Goal: Find specific page/section

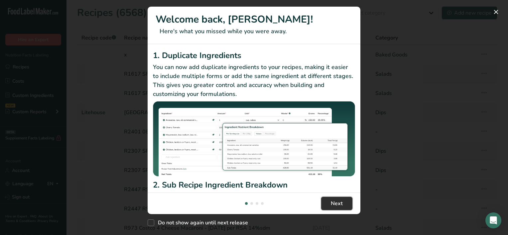
click at [330, 201] on button "Next" at bounding box center [336, 203] width 31 height 13
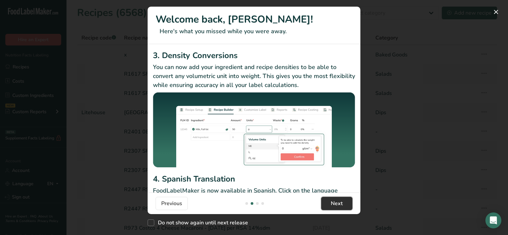
click at [330, 201] on button "Next" at bounding box center [336, 203] width 31 height 13
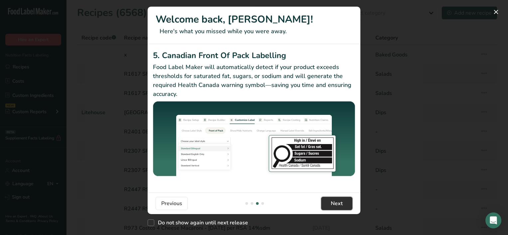
click at [331, 202] on span "Next" at bounding box center [337, 204] width 12 height 8
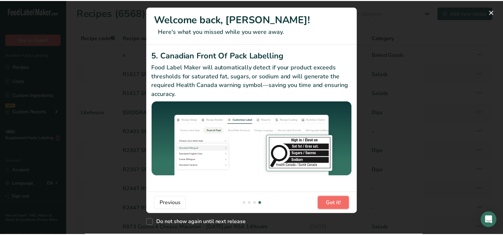
scroll to position [0, 638]
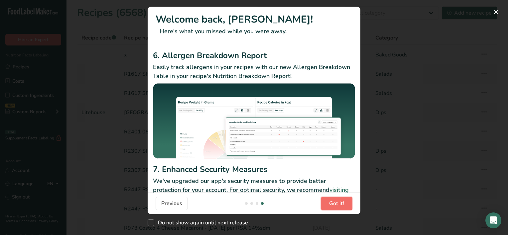
click at [331, 202] on span "Got it!" at bounding box center [336, 204] width 15 height 8
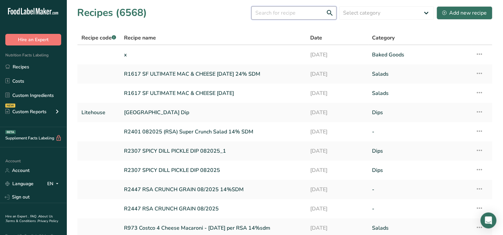
click at [272, 13] on input "text" at bounding box center [293, 12] width 85 height 13
drag, startPoint x: 304, startPoint y: 15, endPoint x: 312, endPoint y: 8, distance: 10.6
click at [308, 11] on input "text" at bounding box center [293, 12] width 85 height 13
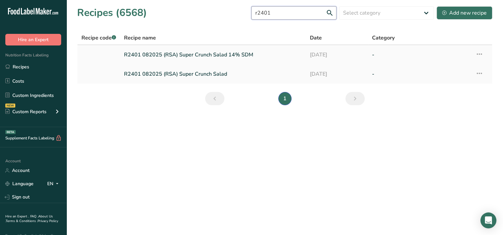
type input "r2401"
click at [198, 53] on link "R2401 082025 (RSA) Super Crunch Salad 14% SDM" at bounding box center [213, 55] width 178 height 14
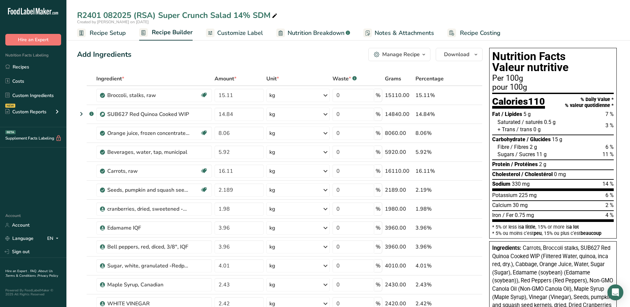
click at [502, 20] on div "Created by [PERSON_NAME] on [DATE]" at bounding box center [348, 22] width 564 height 6
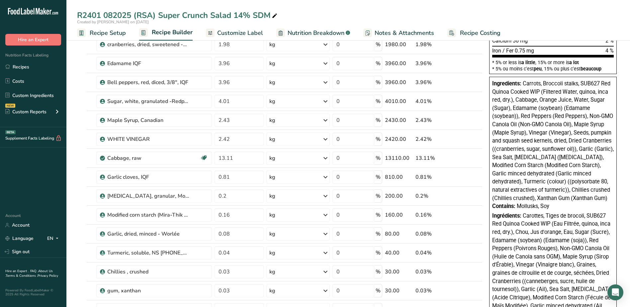
scroll to position [299, 0]
